Goal: Information Seeking & Learning: Find specific page/section

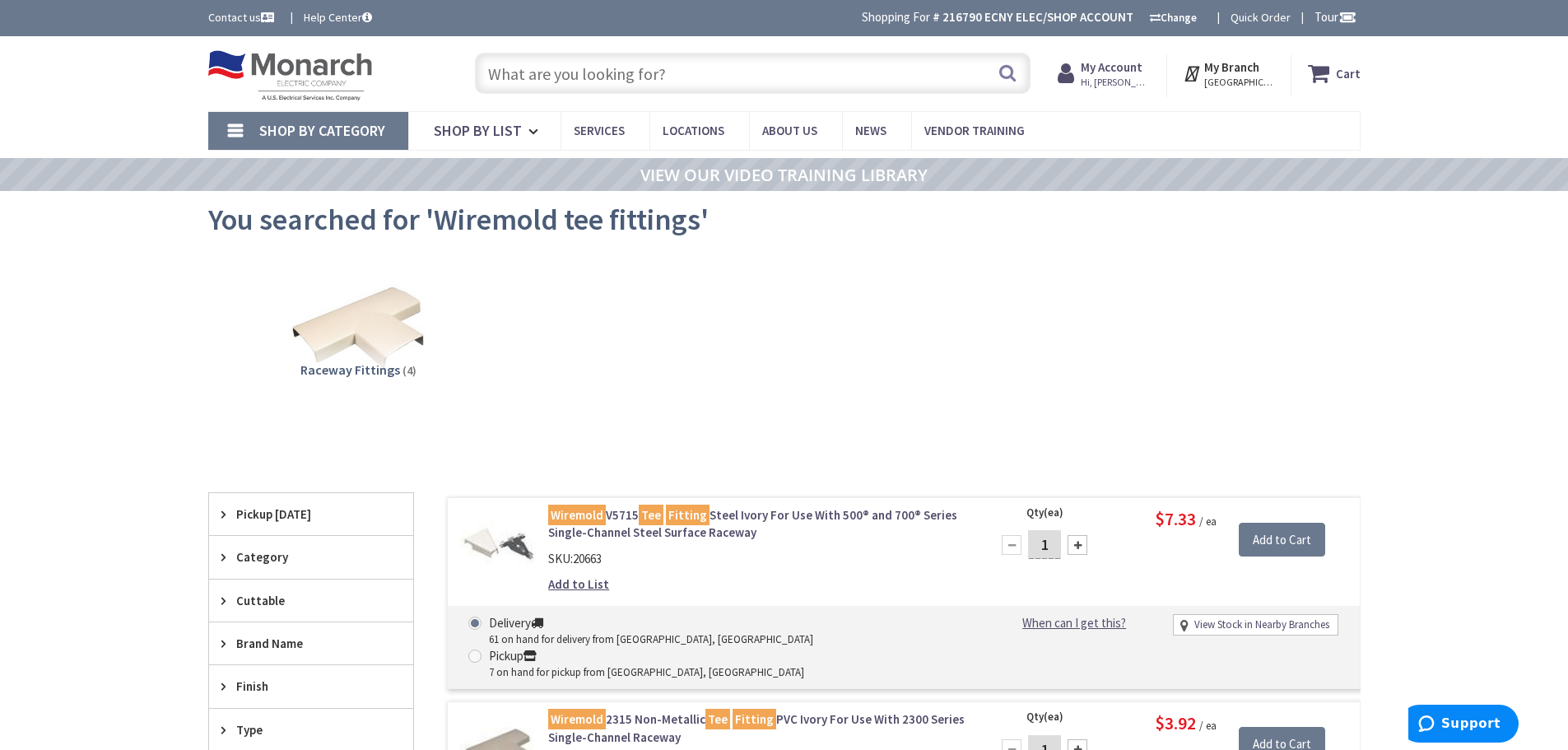
click at [543, 67] on input "text" at bounding box center [752, 73] width 555 height 41
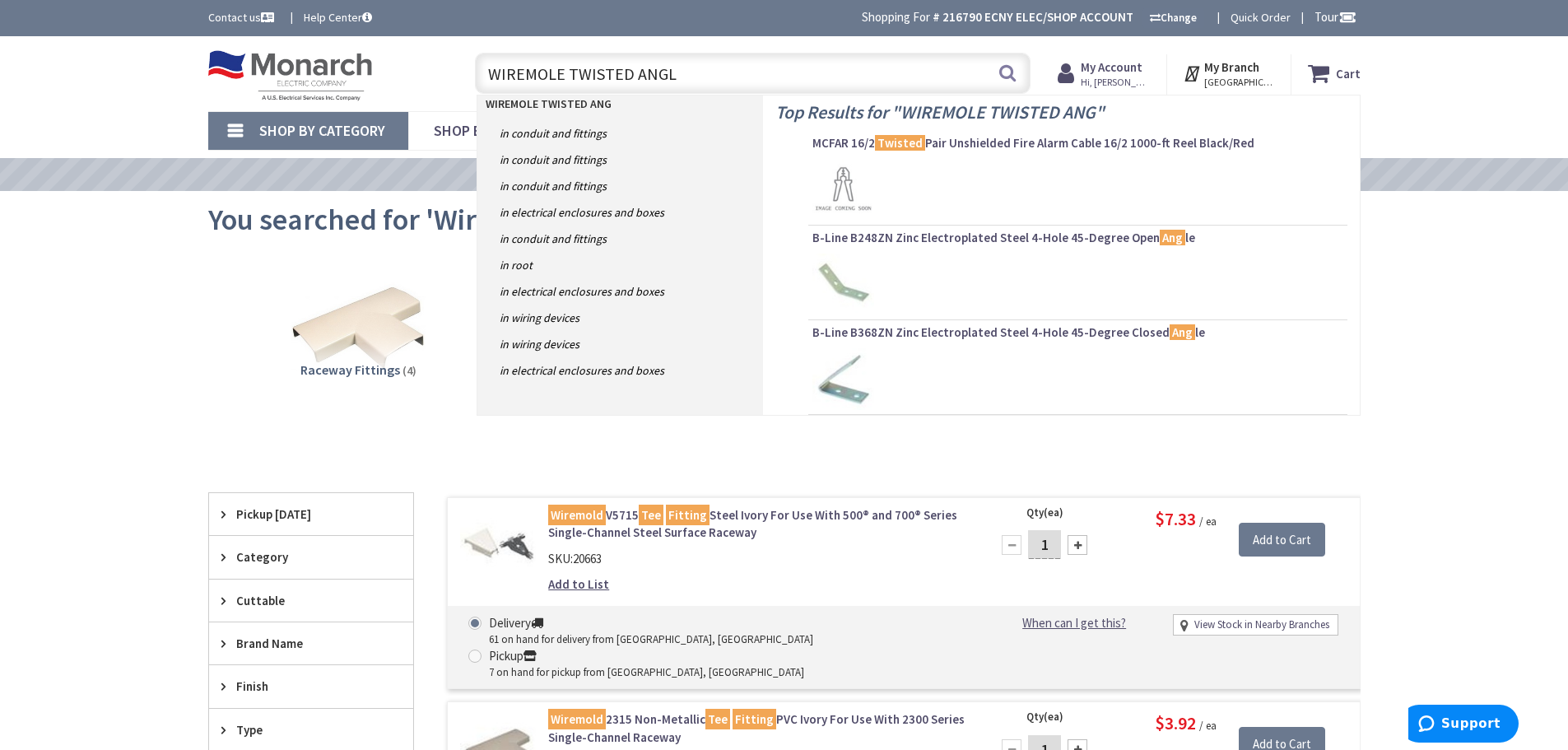
type input "WIREMOLE TWISTED ANGLE"
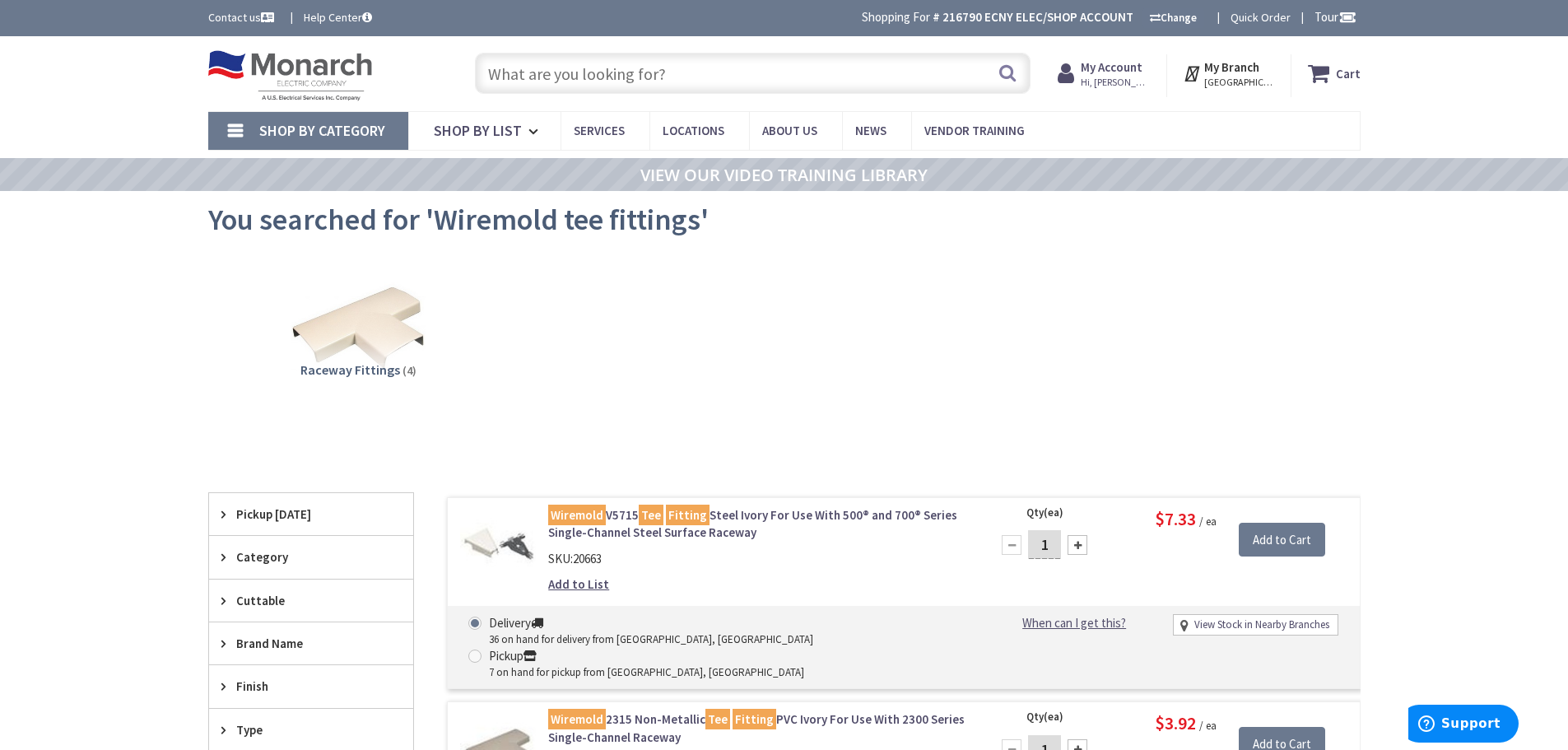
click at [494, 70] on input "text" at bounding box center [752, 73] width 555 height 41
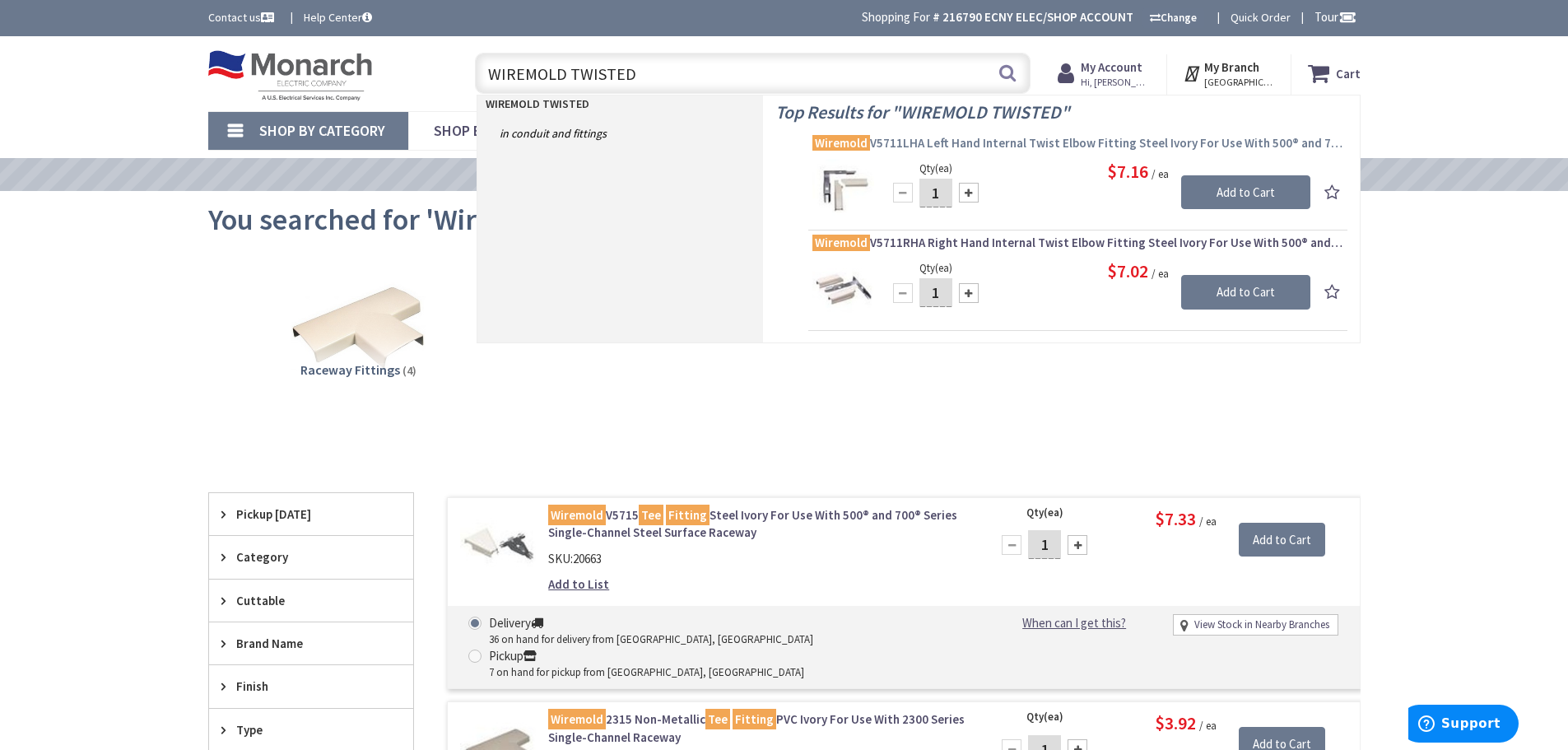
type input "WIREMOLD TWISTED"
click at [891, 143] on span "Wiremold V5711LHA Left Hand Internal Twist Elbow Fitting Steel Ivory For Use Wi…" at bounding box center [1078, 143] width 531 height 16
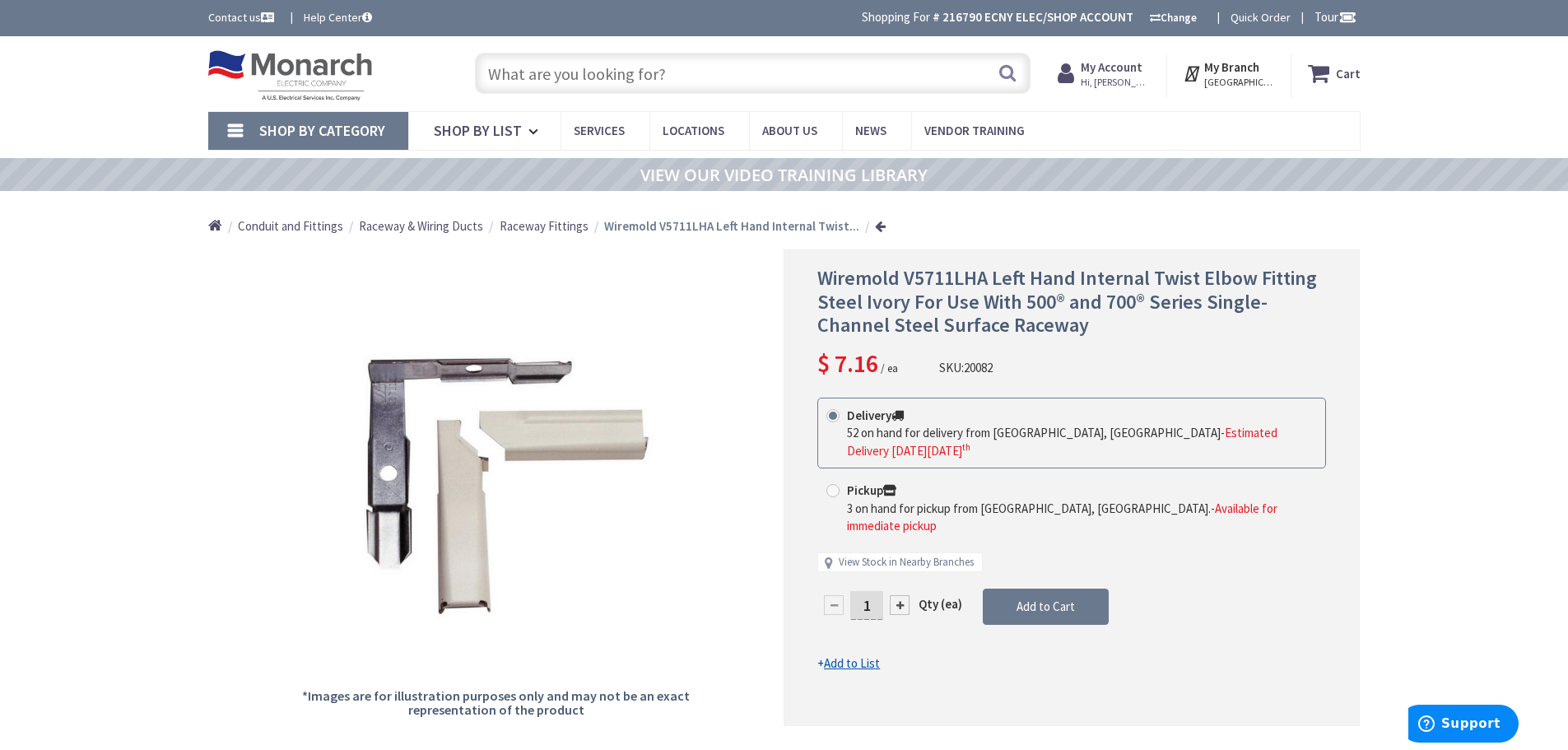
click at [563, 76] on input "text" at bounding box center [752, 73] width 555 height 41
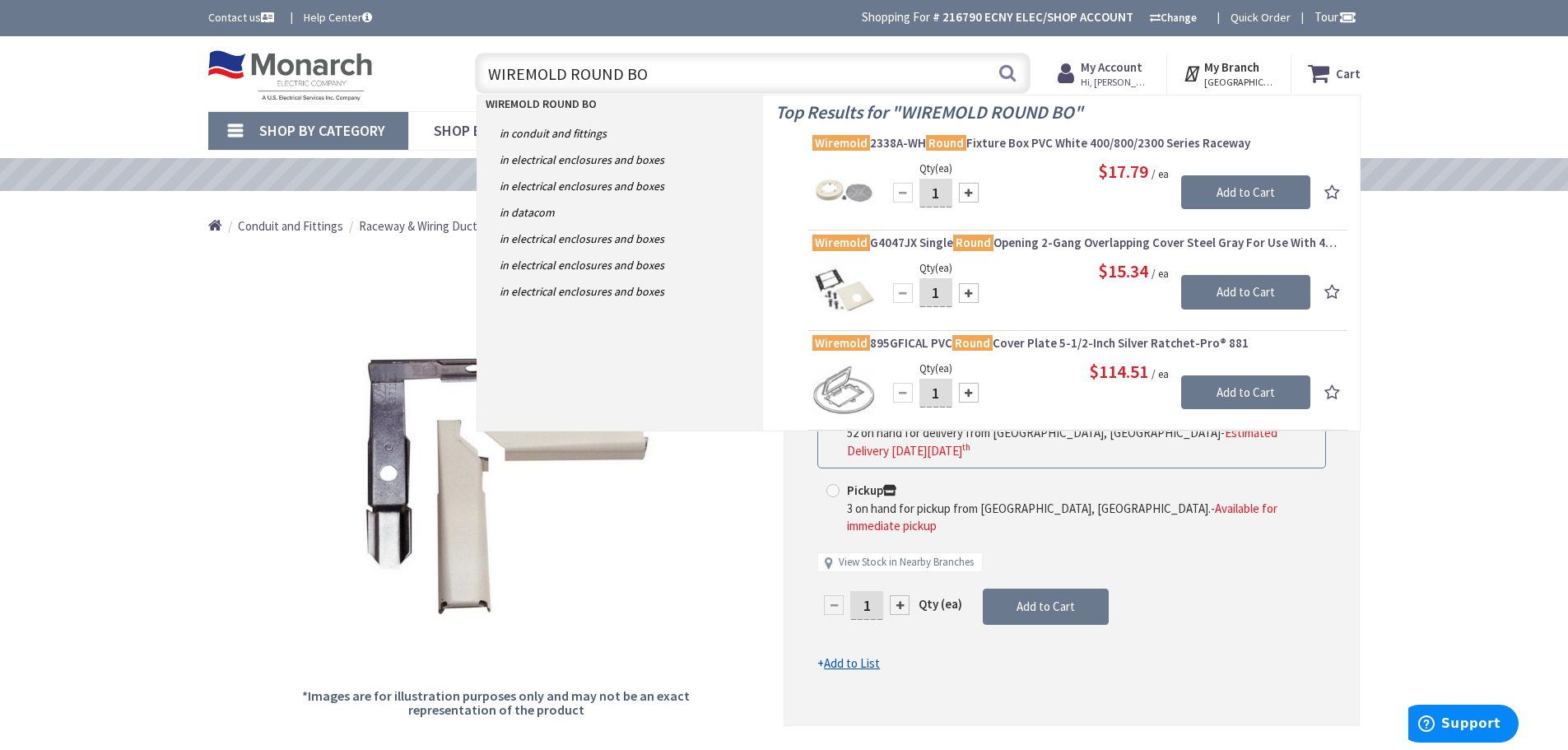
type input "WIREMOLD ROUND BOX"
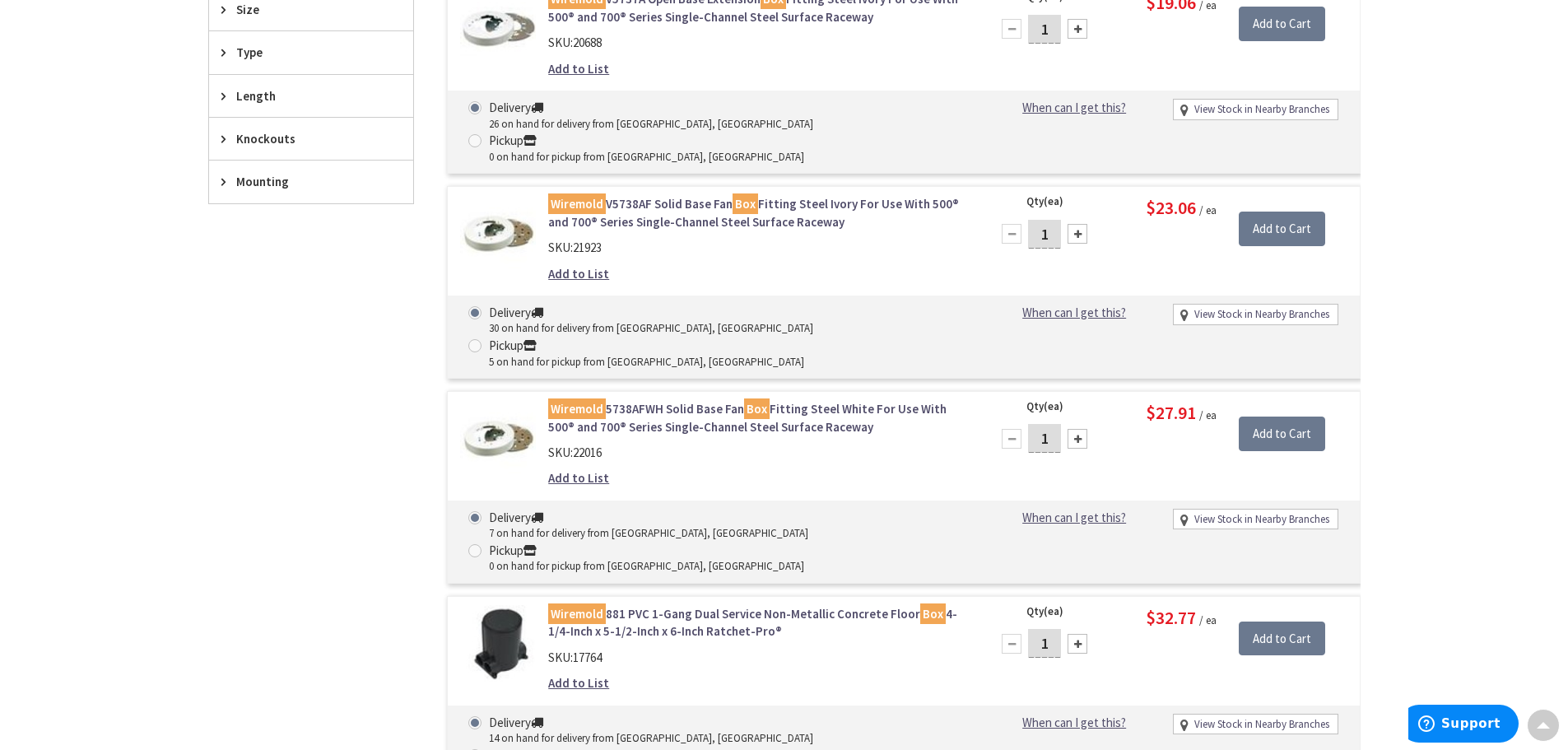
scroll to position [905, 0]
